Goal: Navigation & Orientation: Go to known website

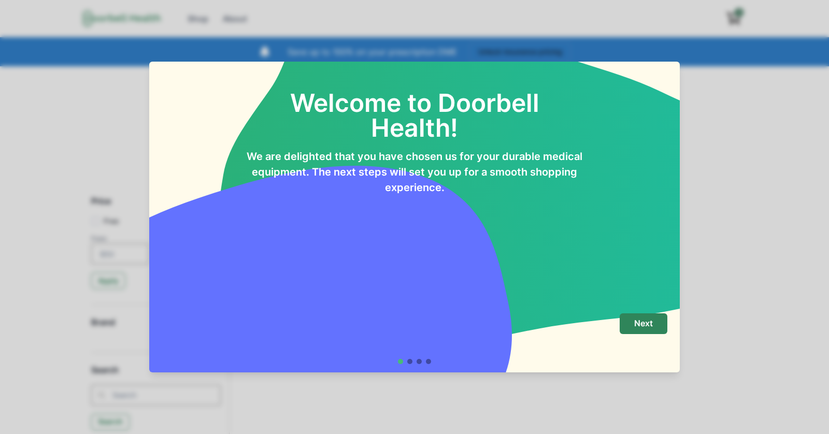
click at [700, 301] on div "Welcome to Doorbell Health! We are delighted that you have chosen us for your d…" at bounding box center [414, 217] width 829 height 434
click at [651, 328] on button "Next" at bounding box center [643, 323] width 48 height 21
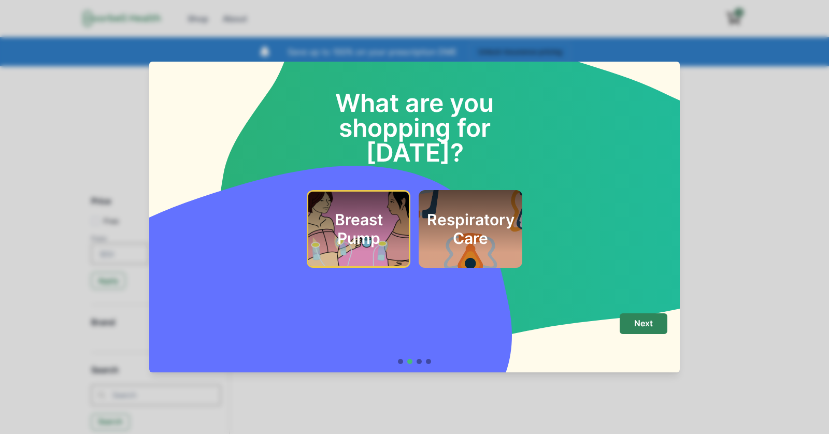
click at [651, 328] on button "Next" at bounding box center [643, 323] width 48 height 21
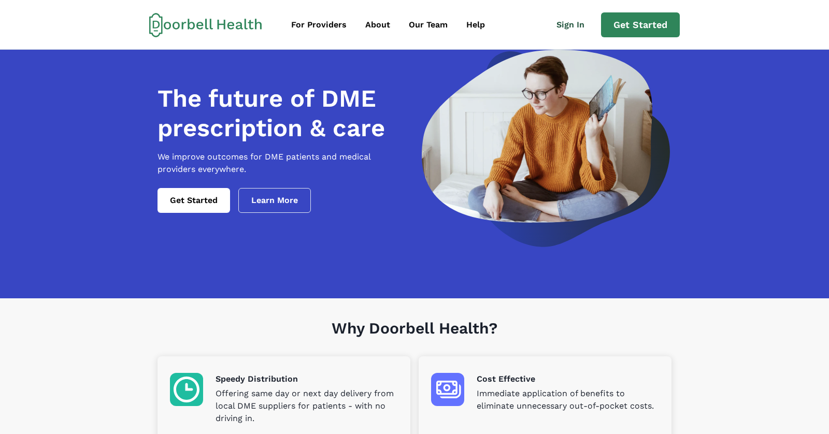
click at [568, 26] on link "Sign In" at bounding box center [574, 24] width 53 height 21
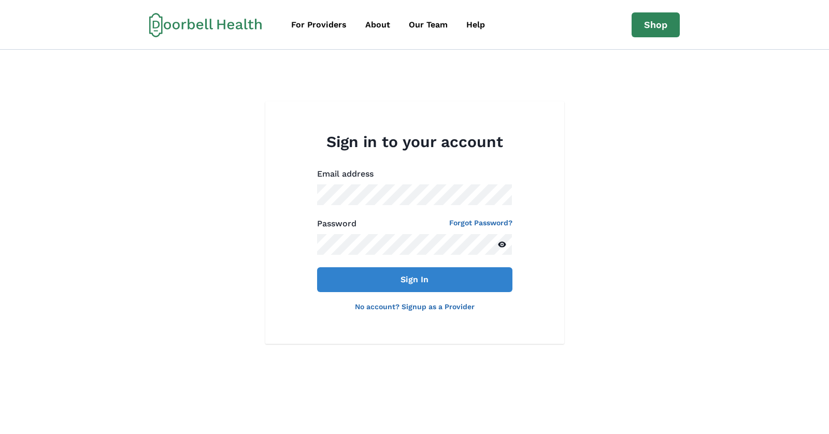
click at [395, 177] on label "Email address" at bounding box center [411, 174] width 189 height 12
click at [395, 179] on label "Email address" at bounding box center [411, 174] width 189 height 12
